Goal: Task Accomplishment & Management: Manage account settings

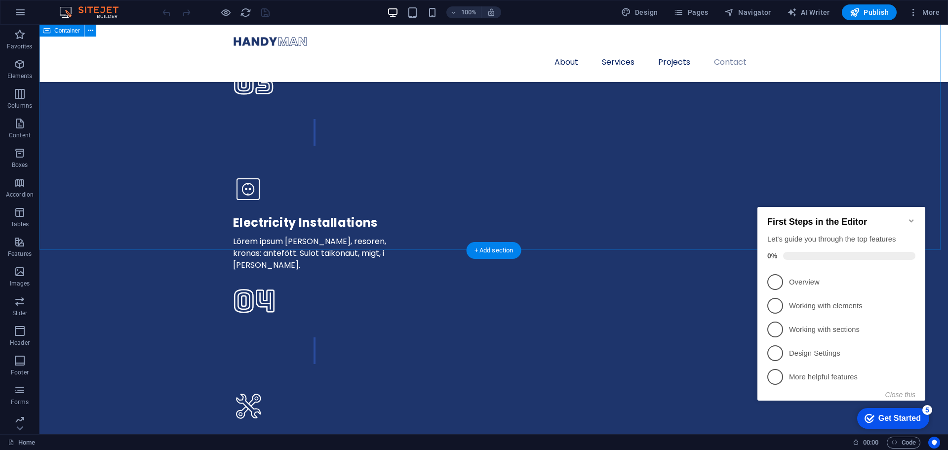
scroll to position [3059, 0]
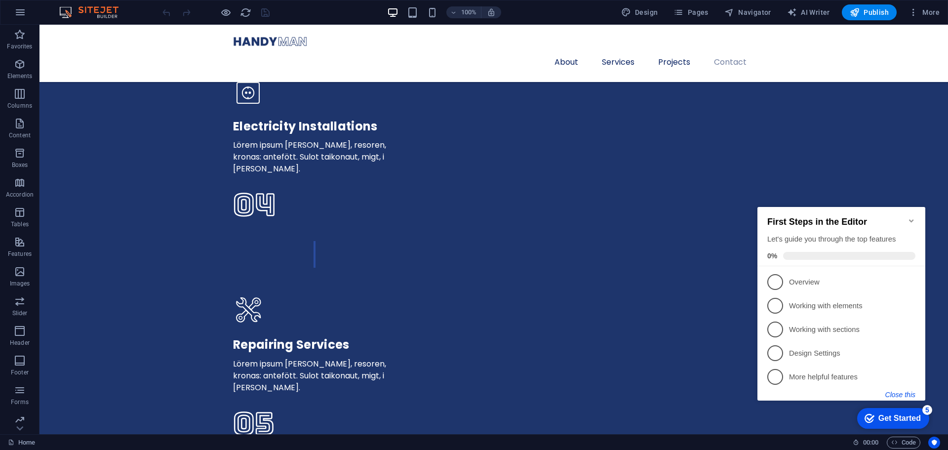
click at [892, 394] on button "Close this" at bounding box center [901, 395] width 30 height 8
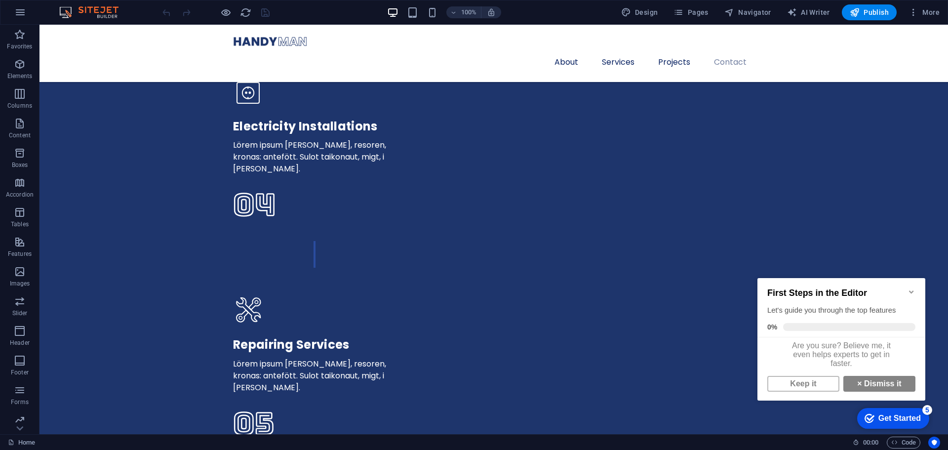
scroll to position [7, 0]
click at [886, 378] on link "× Dismiss it" at bounding box center [880, 384] width 72 height 16
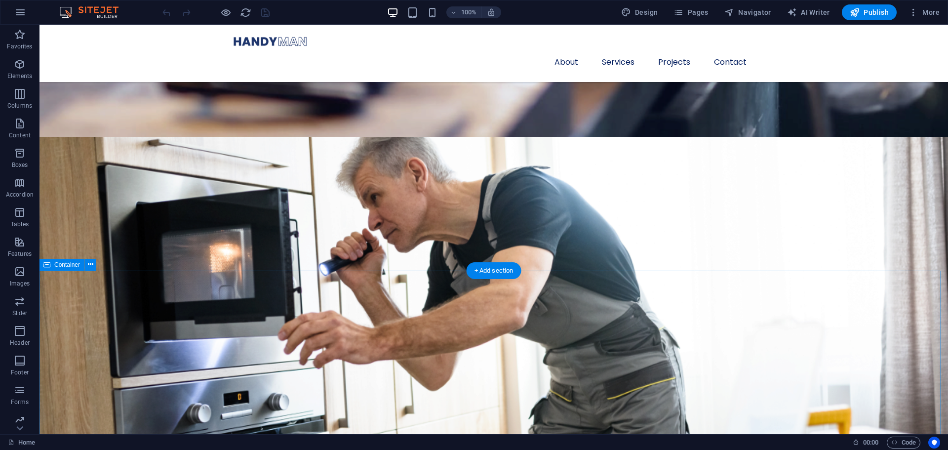
scroll to position [590, 0]
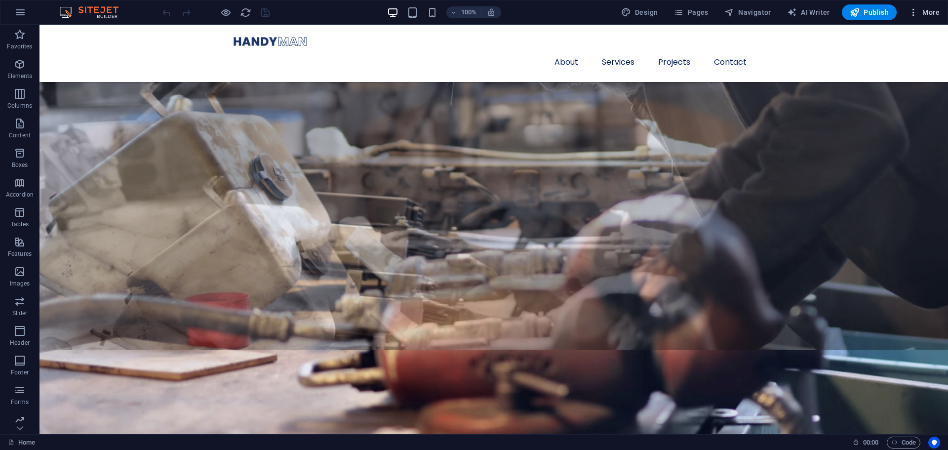
click at [917, 11] on icon "button" at bounding box center [914, 12] width 10 height 10
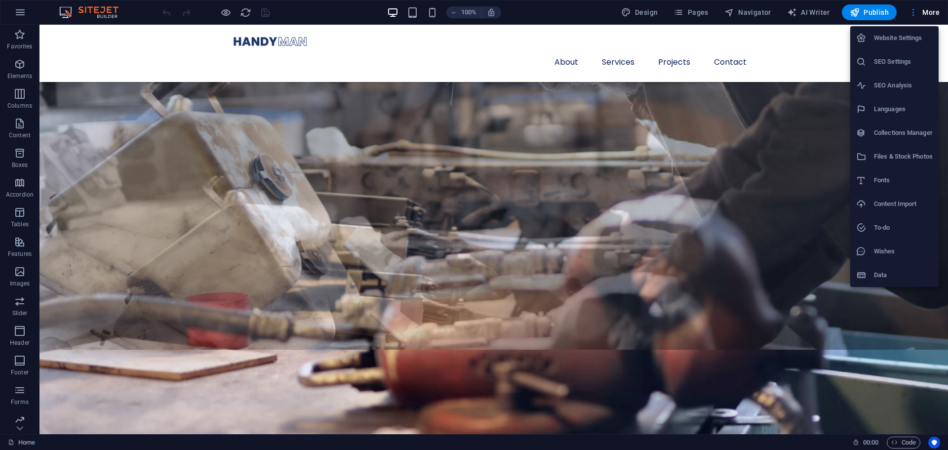
click at [544, 86] on div at bounding box center [474, 225] width 948 height 450
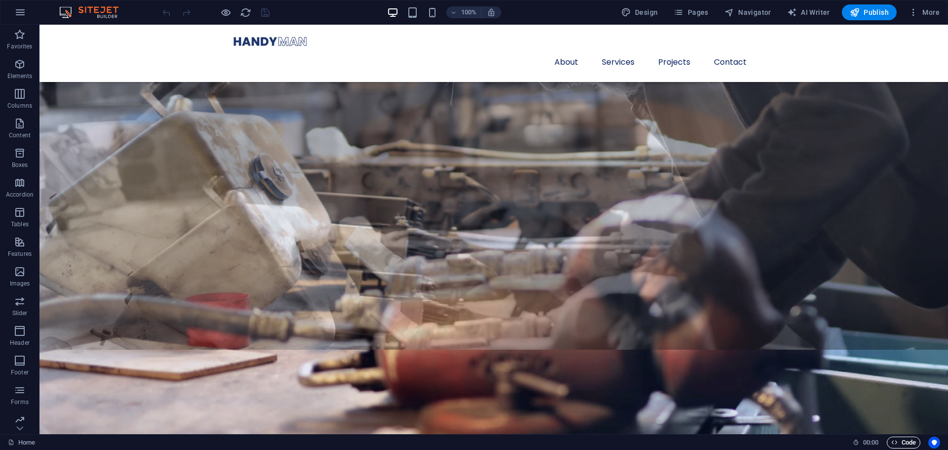
click at [894, 443] on icon "button" at bounding box center [894, 442] width 6 height 6
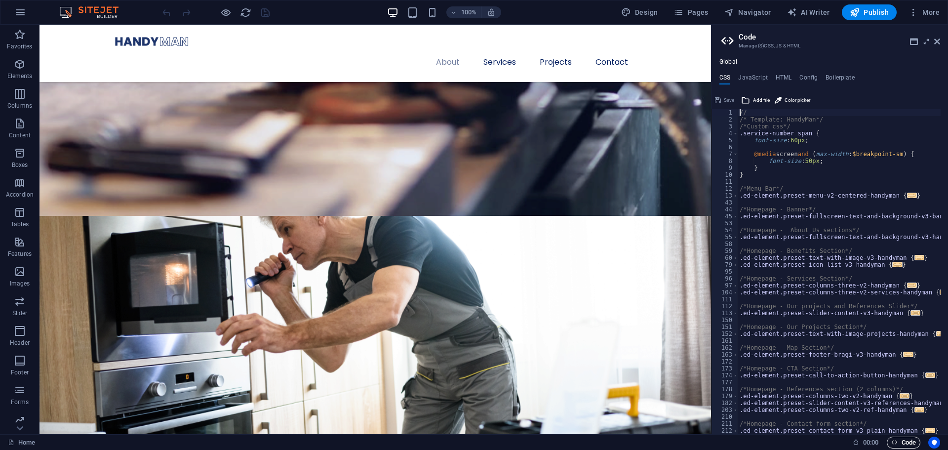
click at [894, 443] on icon "button" at bounding box center [894, 442] width 6 height 6
click at [910, 443] on span "Code" at bounding box center [903, 443] width 25 height 12
click at [937, 42] on icon at bounding box center [937, 42] width 6 height 8
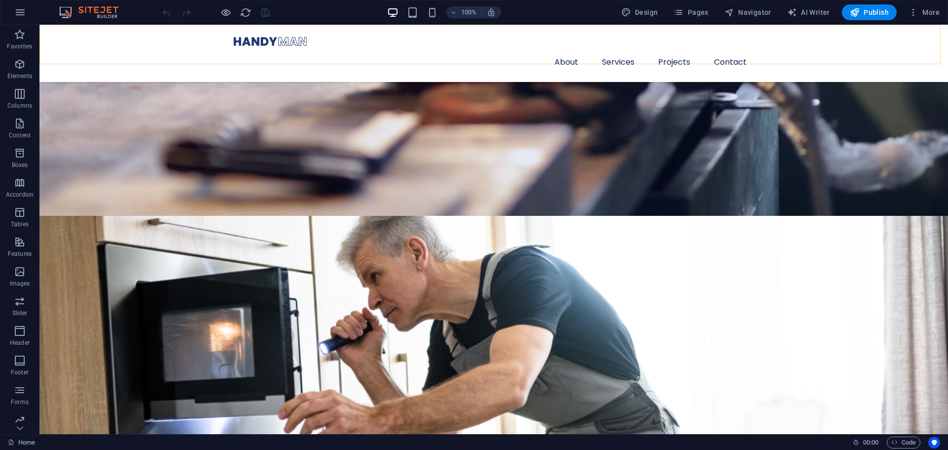
scroll to position [590, 0]
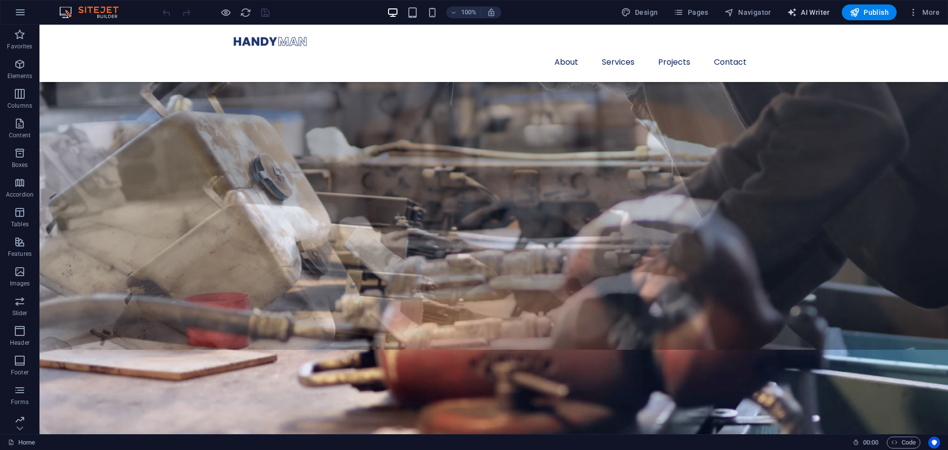
click at [822, 14] on span "AI Writer" at bounding box center [808, 12] width 43 height 10
select select "English"
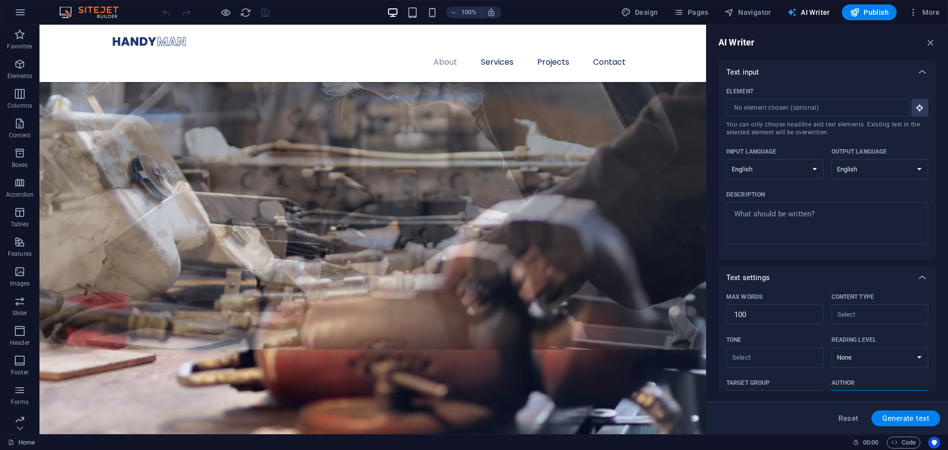
scroll to position [906, 0]
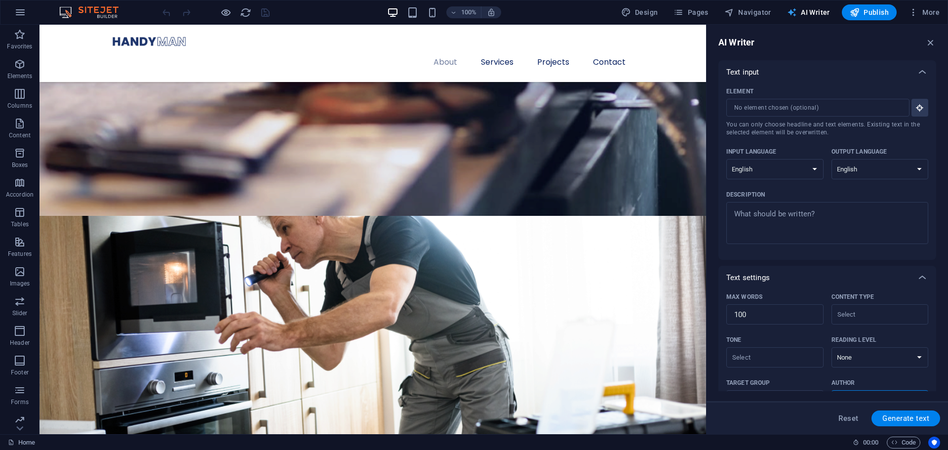
click at [801, 14] on span "AI Writer" at bounding box center [808, 12] width 43 height 10
click at [927, 40] on icon "button" at bounding box center [931, 42] width 11 height 11
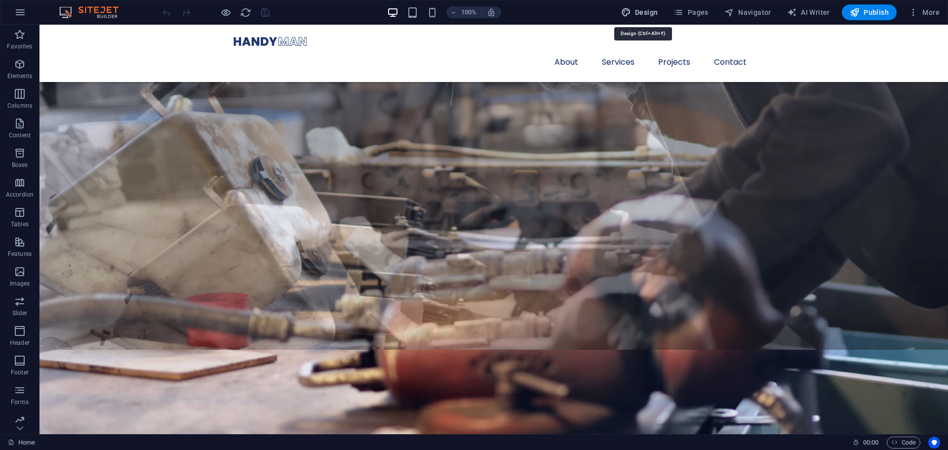
click at [642, 15] on span "Design" at bounding box center [639, 12] width 37 height 10
select select "px"
select select "400"
select select "px"
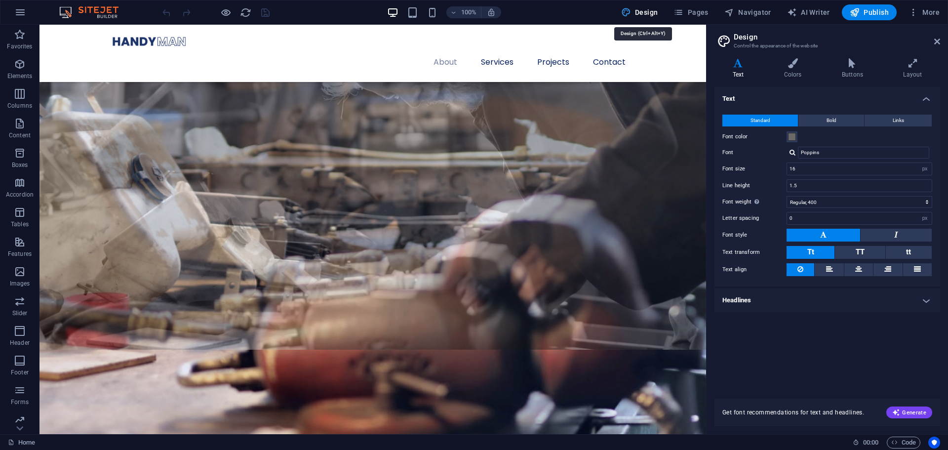
scroll to position [906, 0]
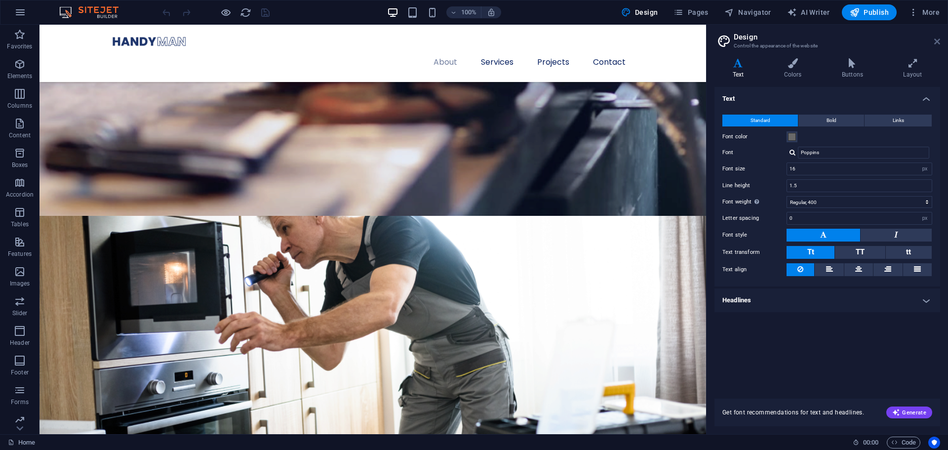
click at [937, 41] on icon at bounding box center [937, 42] width 6 height 8
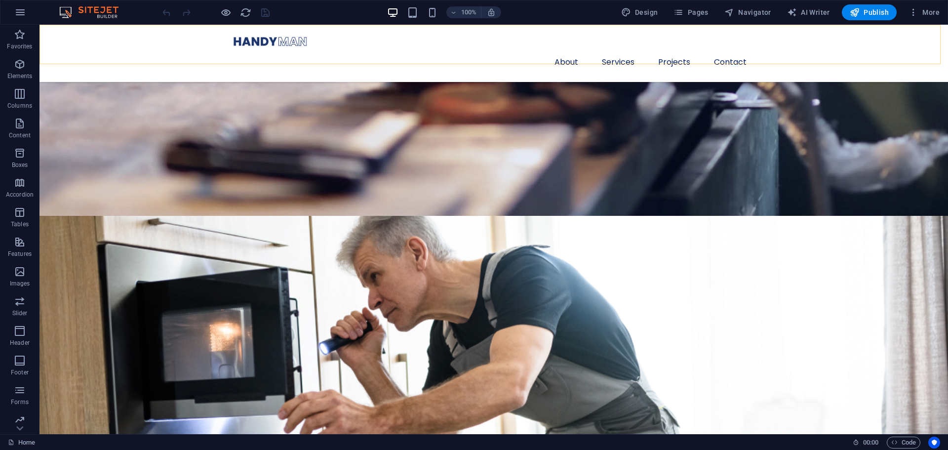
scroll to position [590, 0]
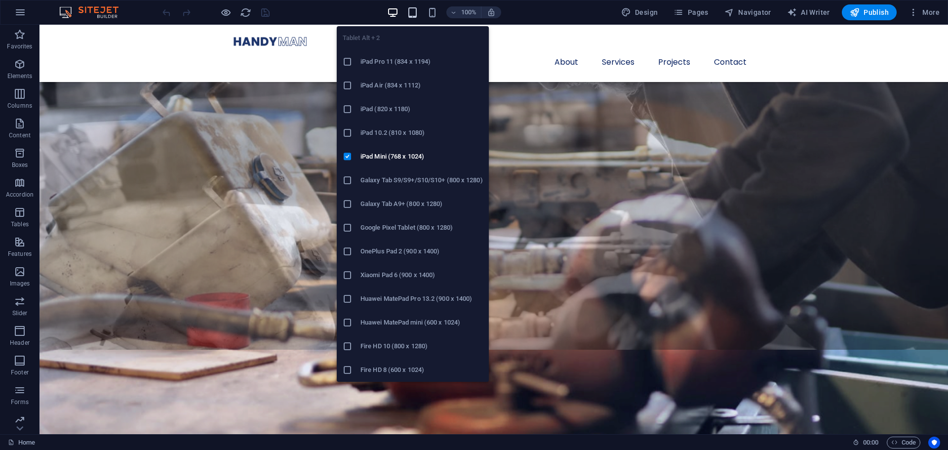
click at [413, 16] on icon "button" at bounding box center [412, 12] width 11 height 11
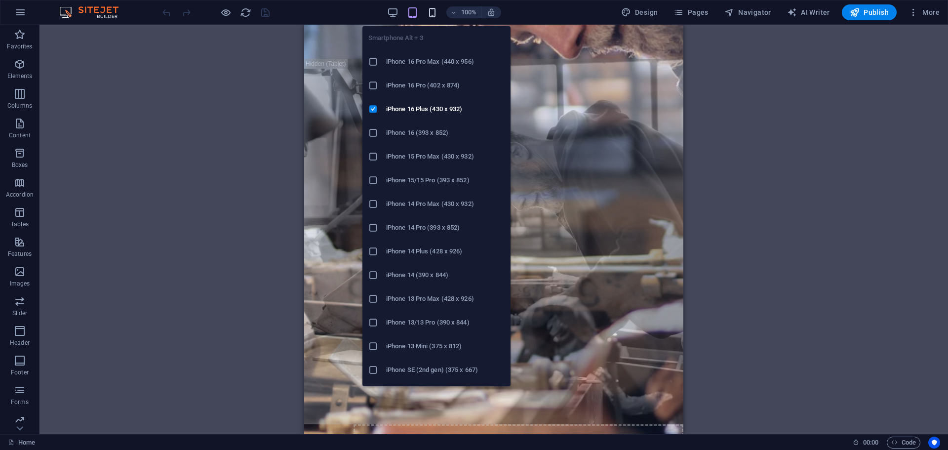
click at [436, 12] on icon "button" at bounding box center [432, 12] width 11 height 11
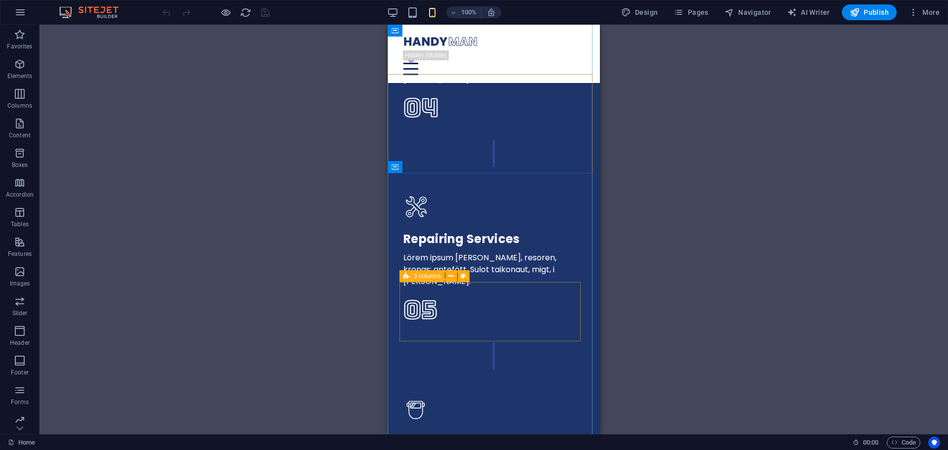
scroll to position [2766, 0]
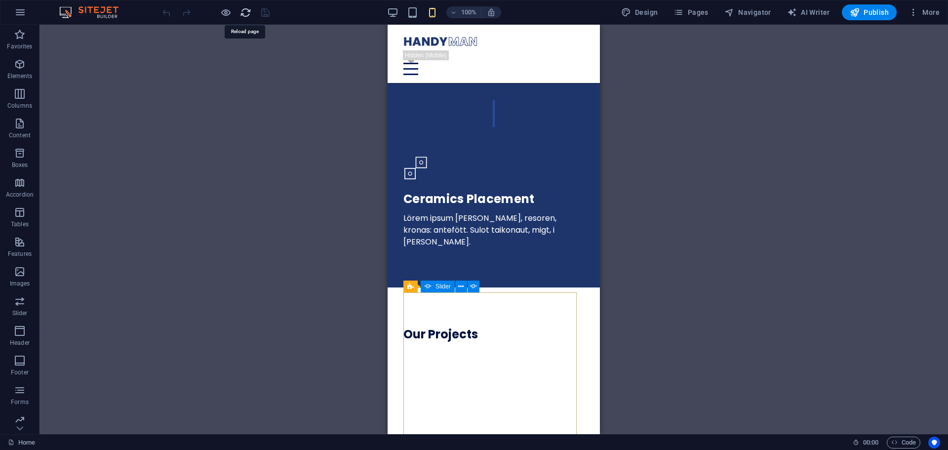
click at [245, 17] on icon "reload" at bounding box center [245, 12] width 11 height 11
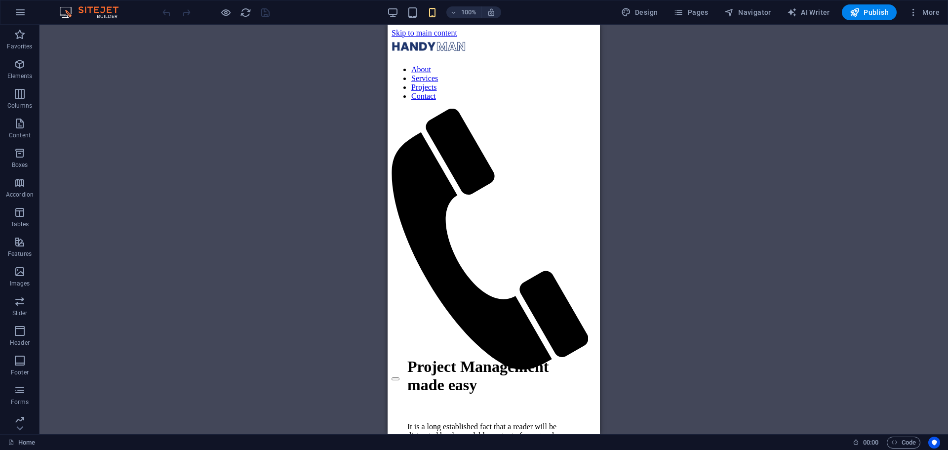
scroll to position [0, 0]
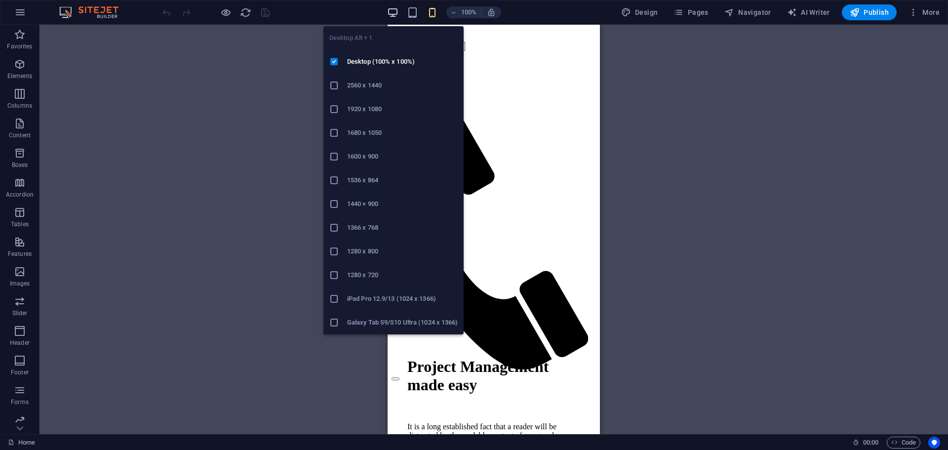
click at [396, 12] on icon "button" at bounding box center [392, 12] width 11 height 11
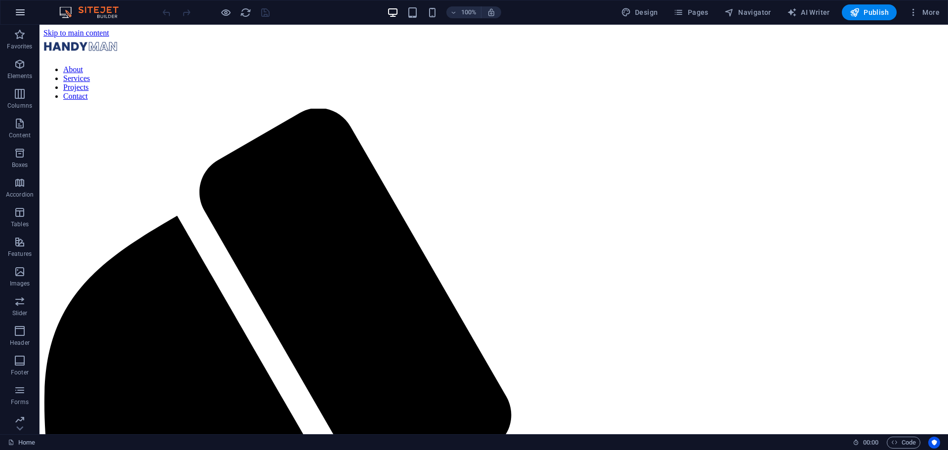
click at [23, 19] on button "button" at bounding box center [20, 12] width 24 height 24
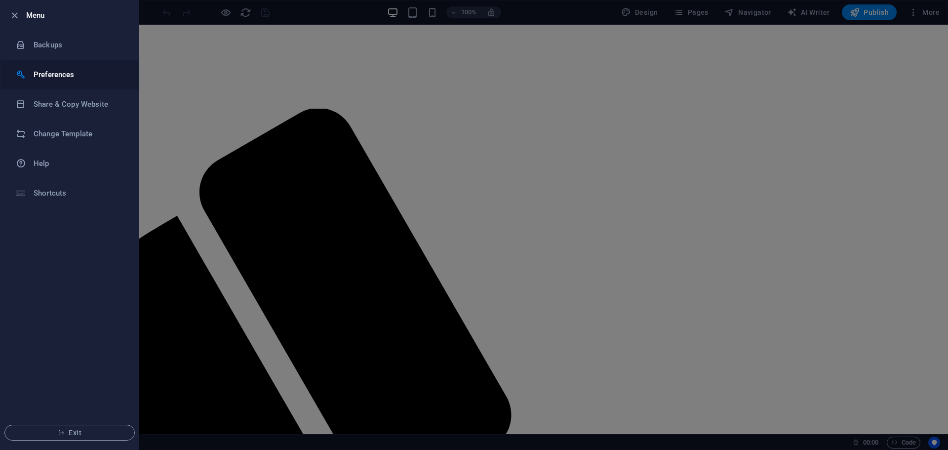
click at [51, 69] on h6 "Preferences" at bounding box center [79, 75] width 91 height 12
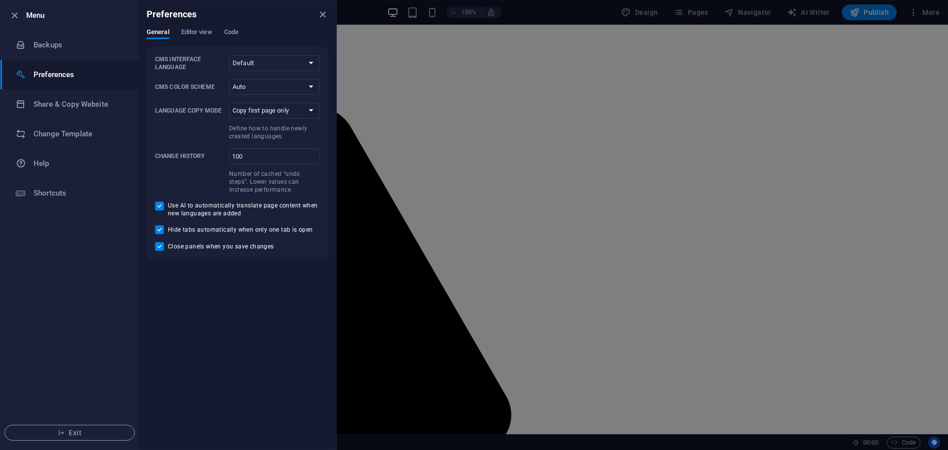
click at [51, 69] on h6 "Preferences" at bounding box center [79, 75] width 91 height 12
click at [63, 431] on icon "button" at bounding box center [61, 432] width 7 height 7
click at [89, 434] on span "Exit" at bounding box center [70, 433] width 114 height 8
